Goal: Task Accomplishment & Management: Use online tool/utility

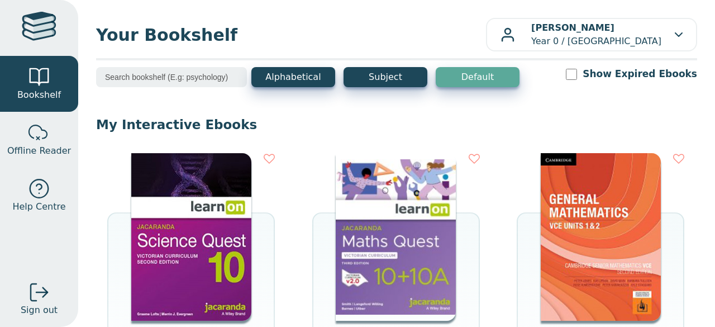
click at [201, 222] on img at bounding box center [191, 236] width 120 height 167
click at [384, 267] on img at bounding box center [396, 236] width 120 height 167
